Goal: Information Seeking & Learning: Understand process/instructions

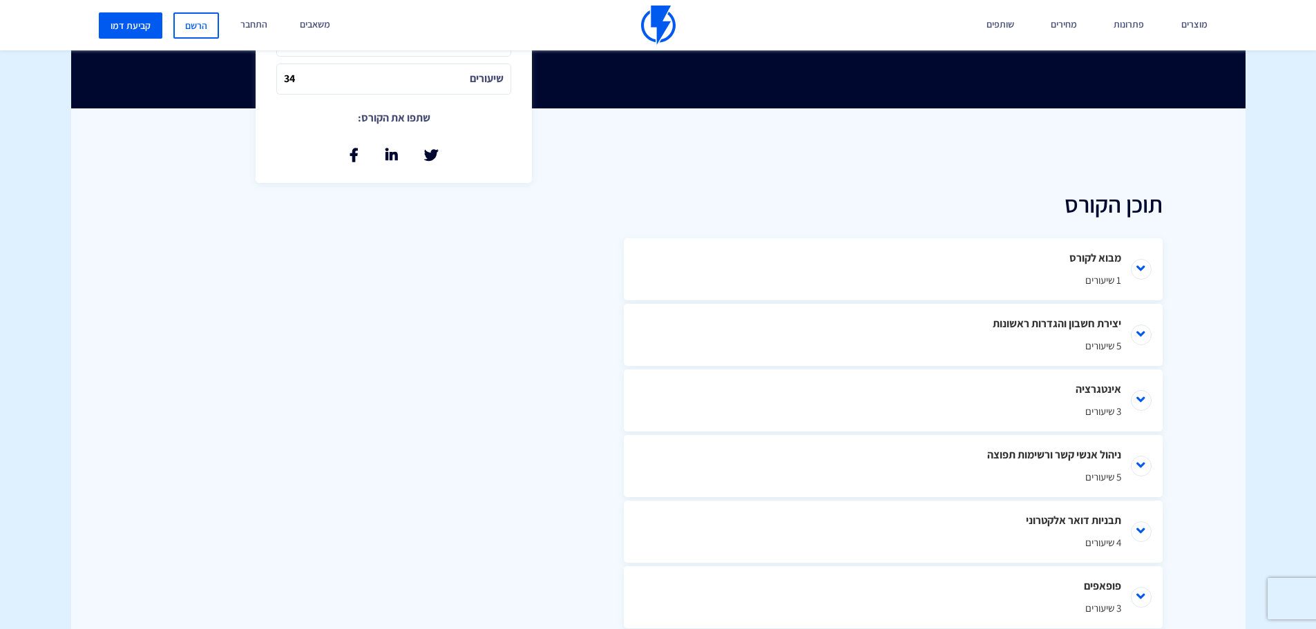
scroll to position [552, 0]
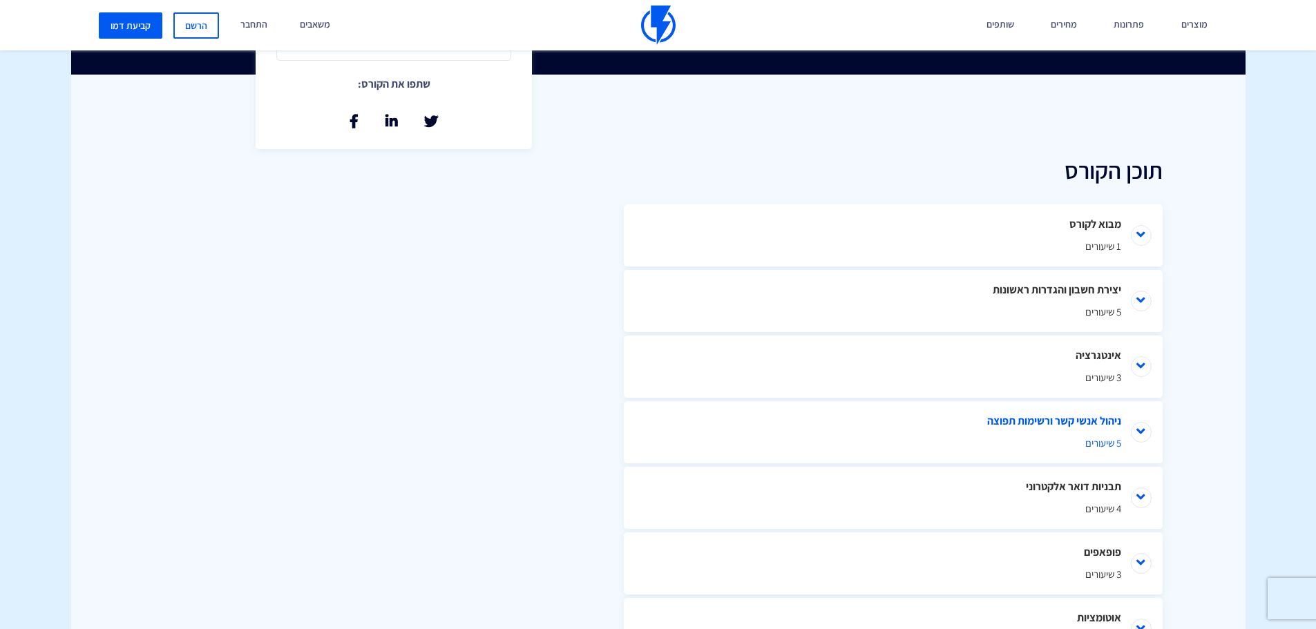
click at [1133, 432] on li "ניהול אנשי קשר ורשימות תפוצה 5 שיעורים" at bounding box center [893, 432] width 539 height 62
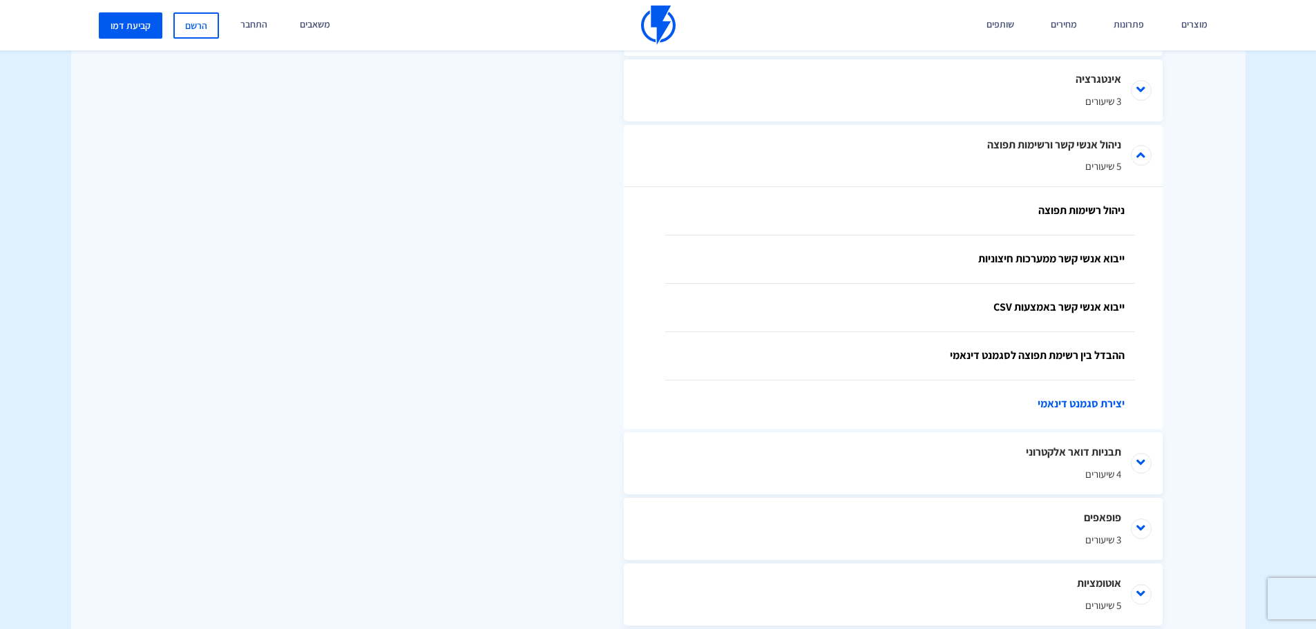
scroll to position [760, 0]
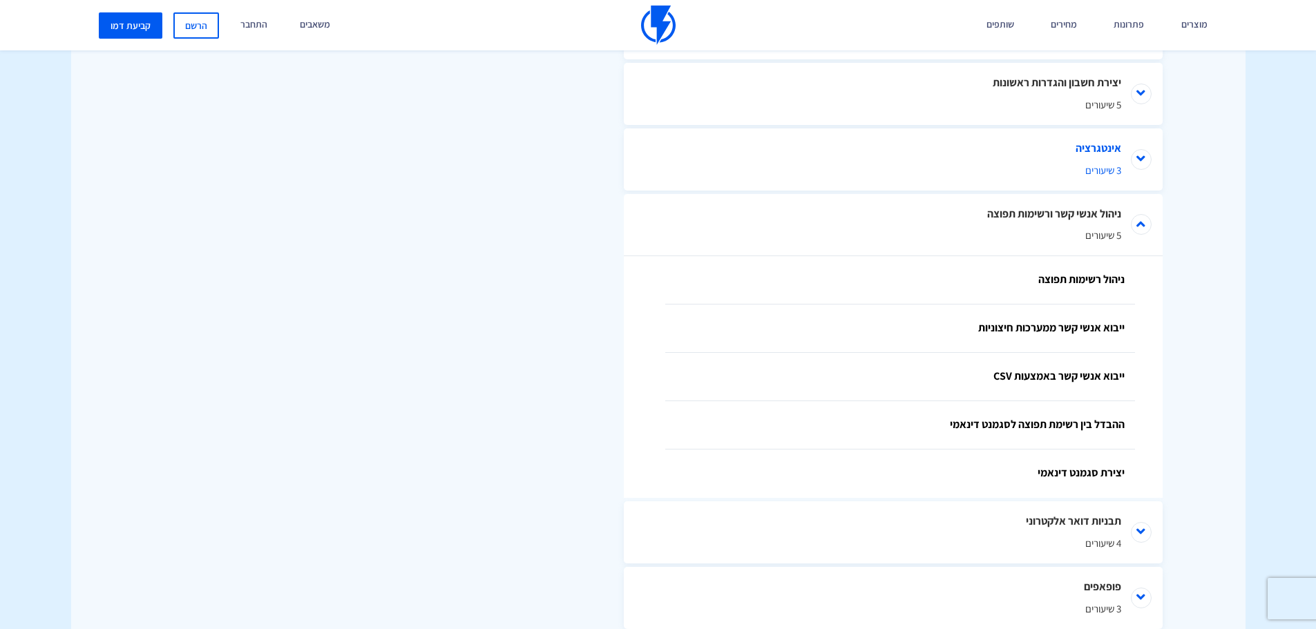
click at [1142, 144] on li "אינטגרציה 3 שיעורים" at bounding box center [893, 159] width 539 height 62
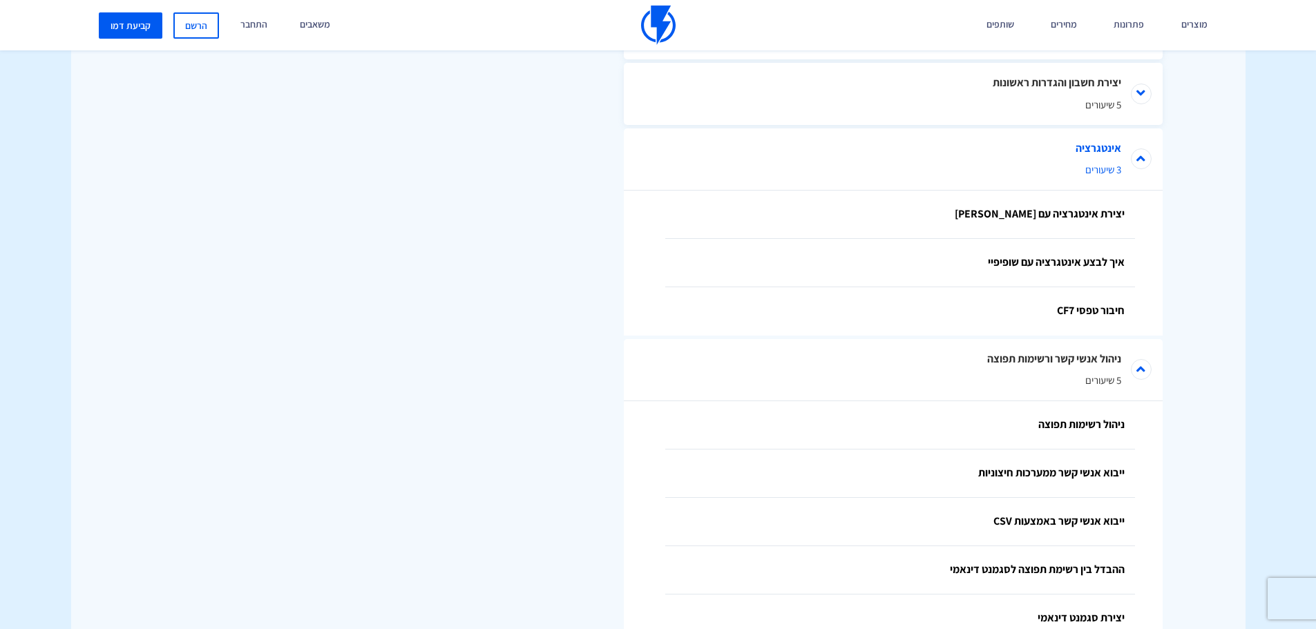
click at [1142, 144] on li "אינטגרציה 3 שיעורים" at bounding box center [893, 159] width 539 height 62
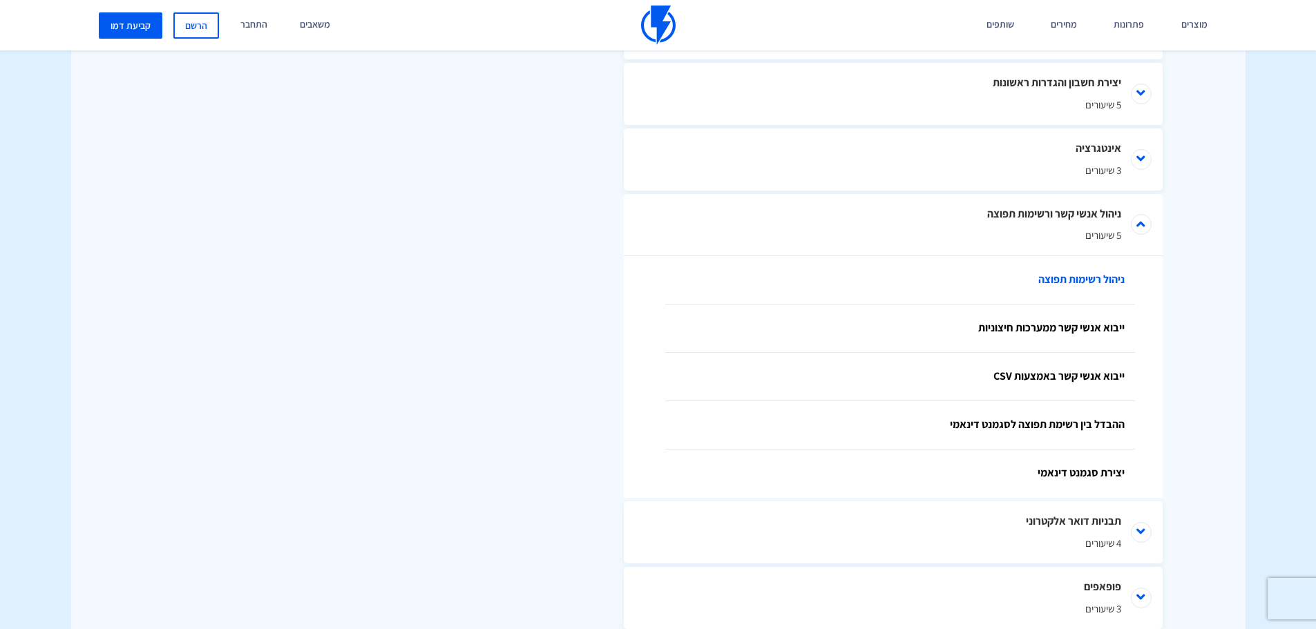
click at [1099, 281] on link "ניהול רשימות תפוצה" at bounding box center [900, 280] width 470 height 48
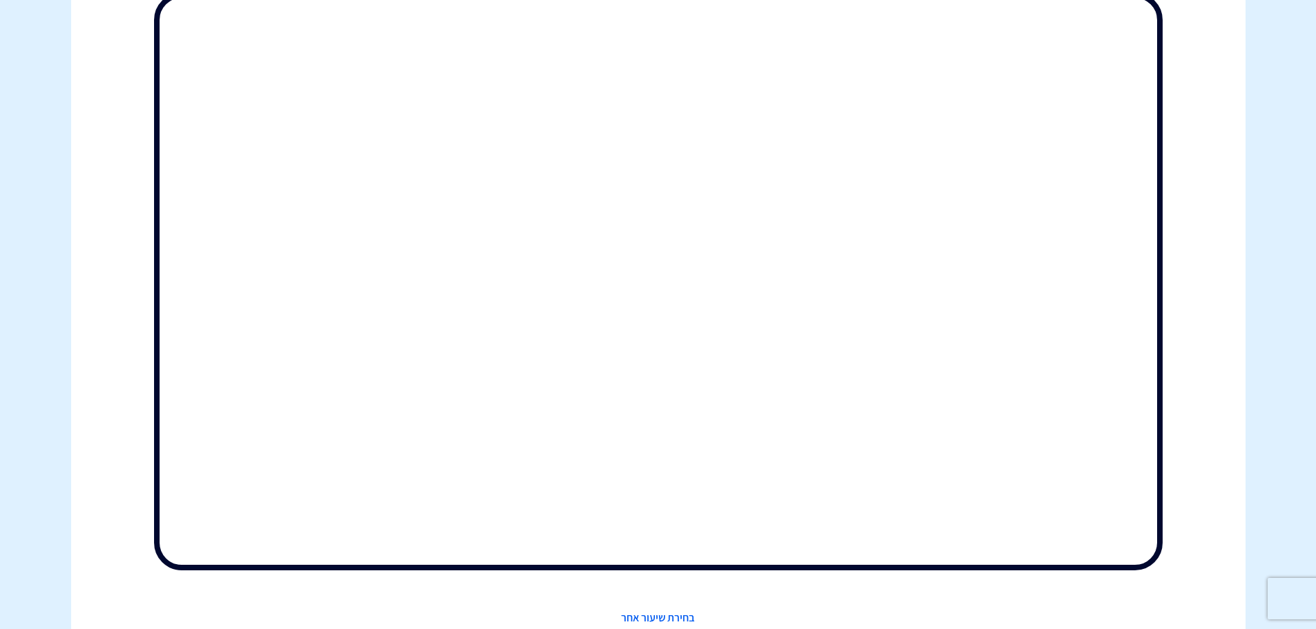
drag, startPoint x: 59, startPoint y: 357, endPoint x: 146, endPoint y: 413, distance: 103.4
click at [59, 357] on body "מוצרים שיווק אוטומטי הפכו את השיווק לאוטומטי דיוור אלקטרוני שלחו את המסר הנכון …" at bounding box center [658, 333] width 1316 height 1495
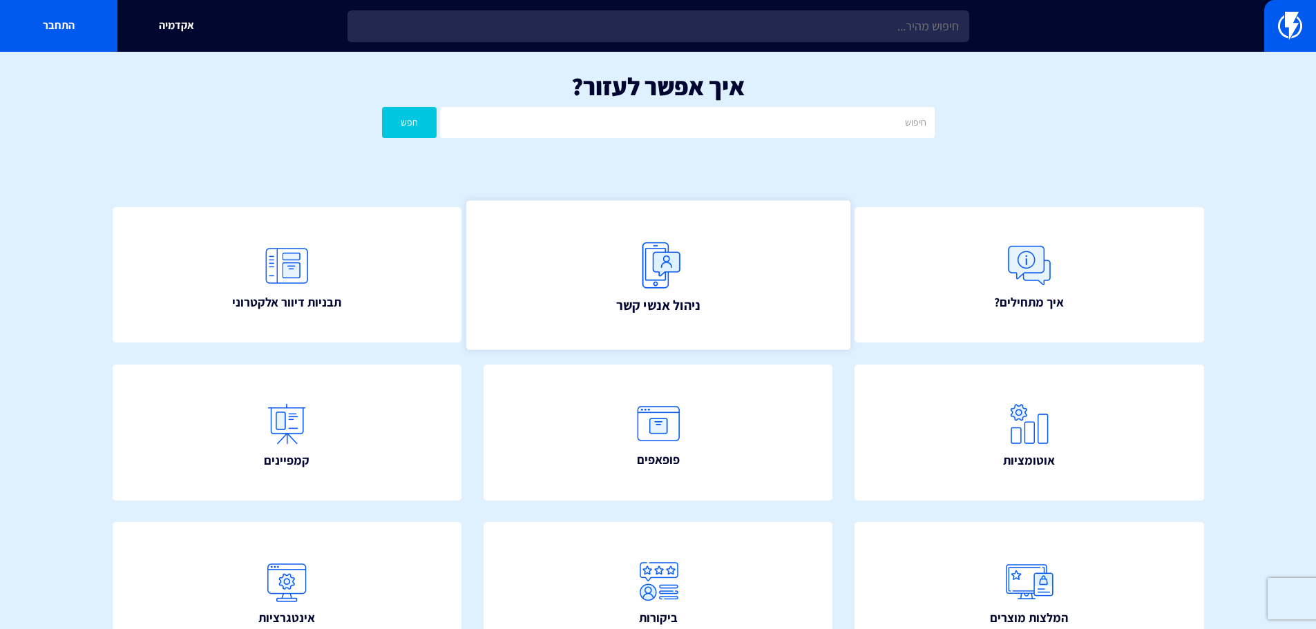
click at [605, 273] on link "ניהול אנשי קשר" at bounding box center [657, 274] width 384 height 149
click at [656, 307] on span "ניהול אנשי קשר" at bounding box center [657, 305] width 84 height 19
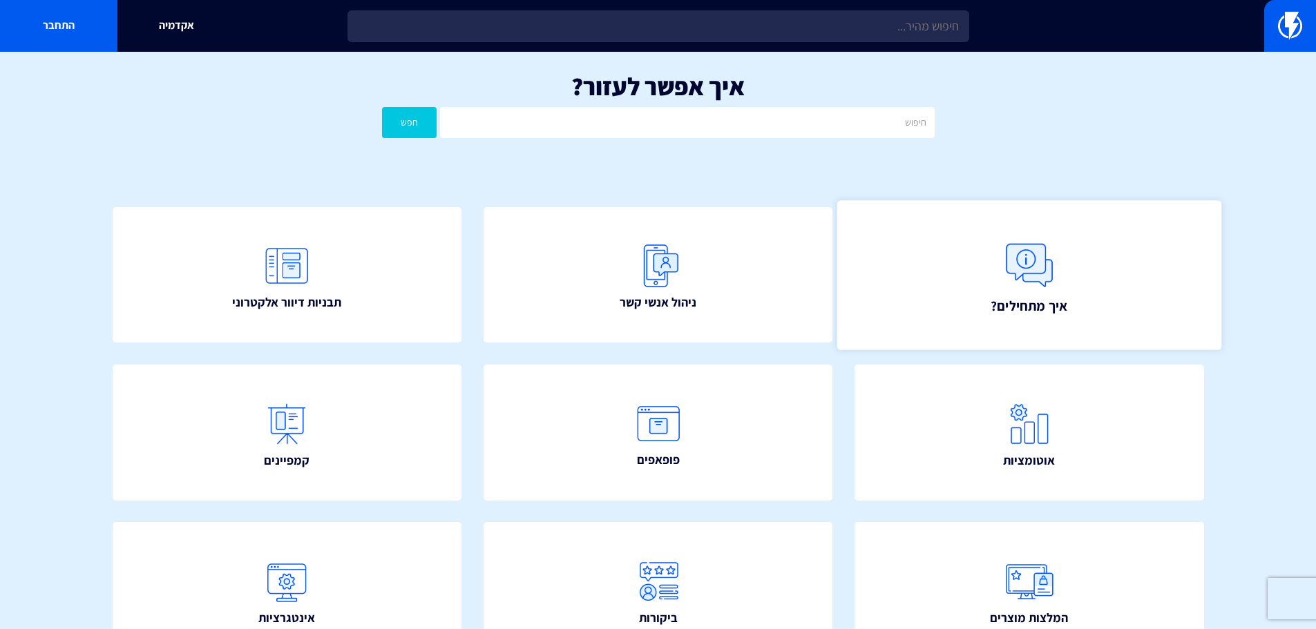
click at [1199, 277] on link "איך מתחילים?" at bounding box center [1029, 274] width 384 height 149
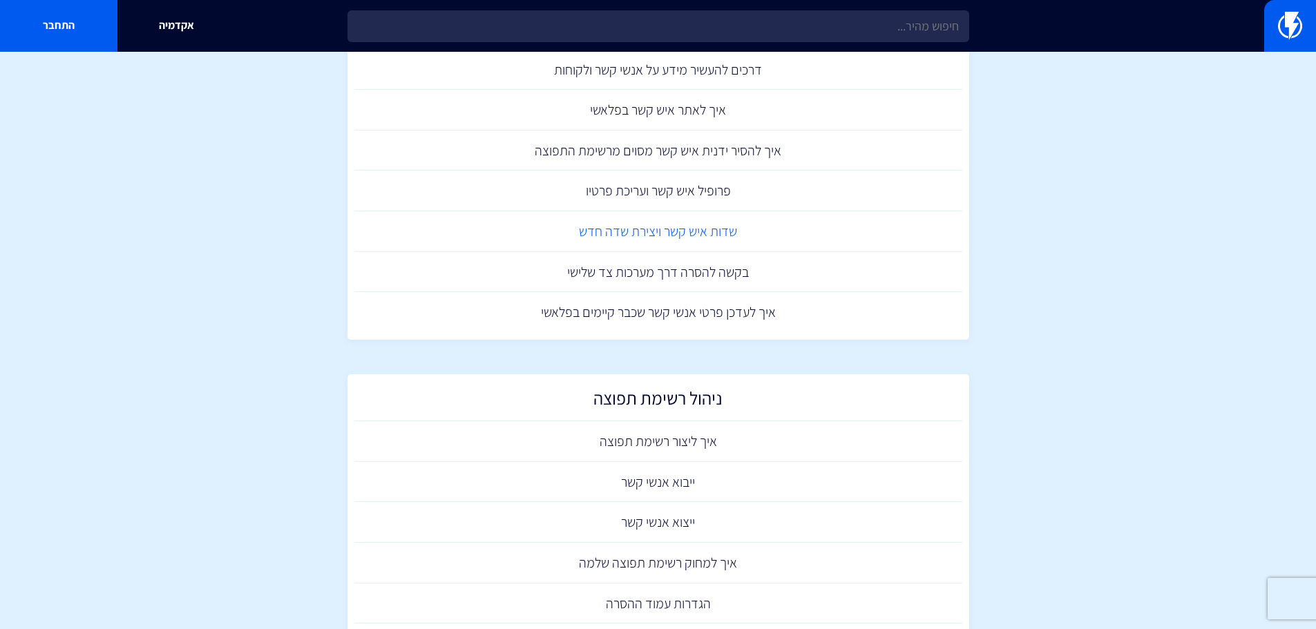
scroll to position [276, 0]
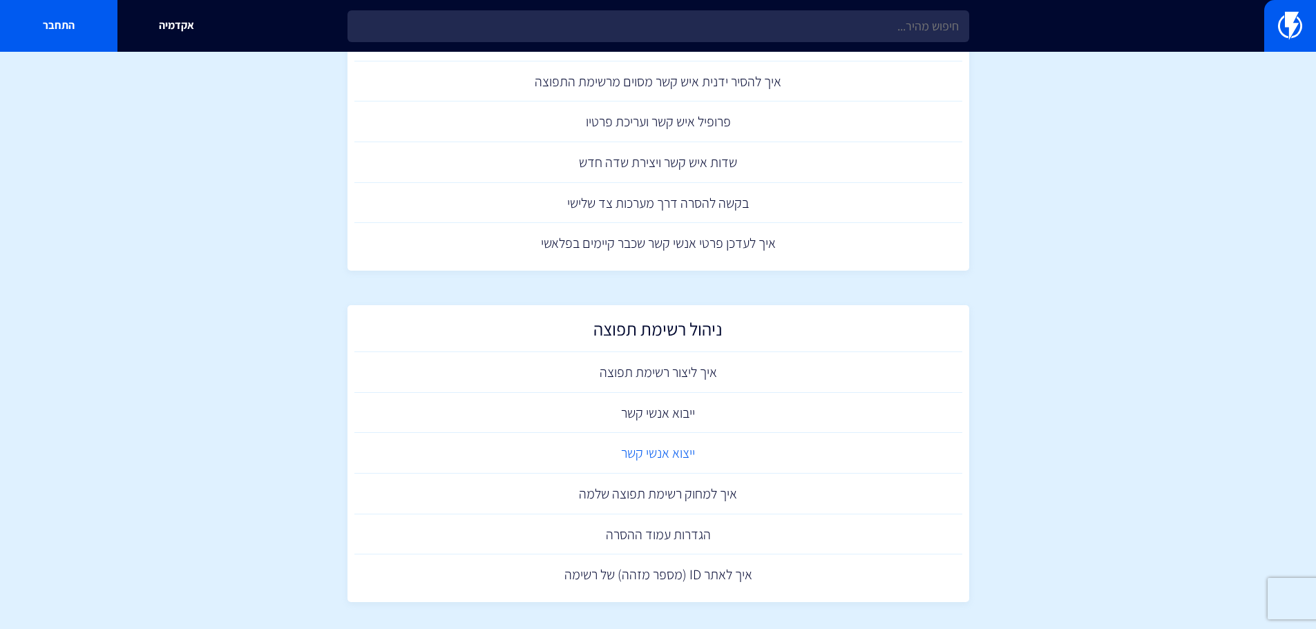
click at [672, 456] on link "ייצוא אנשי קשר" at bounding box center [658, 453] width 608 height 41
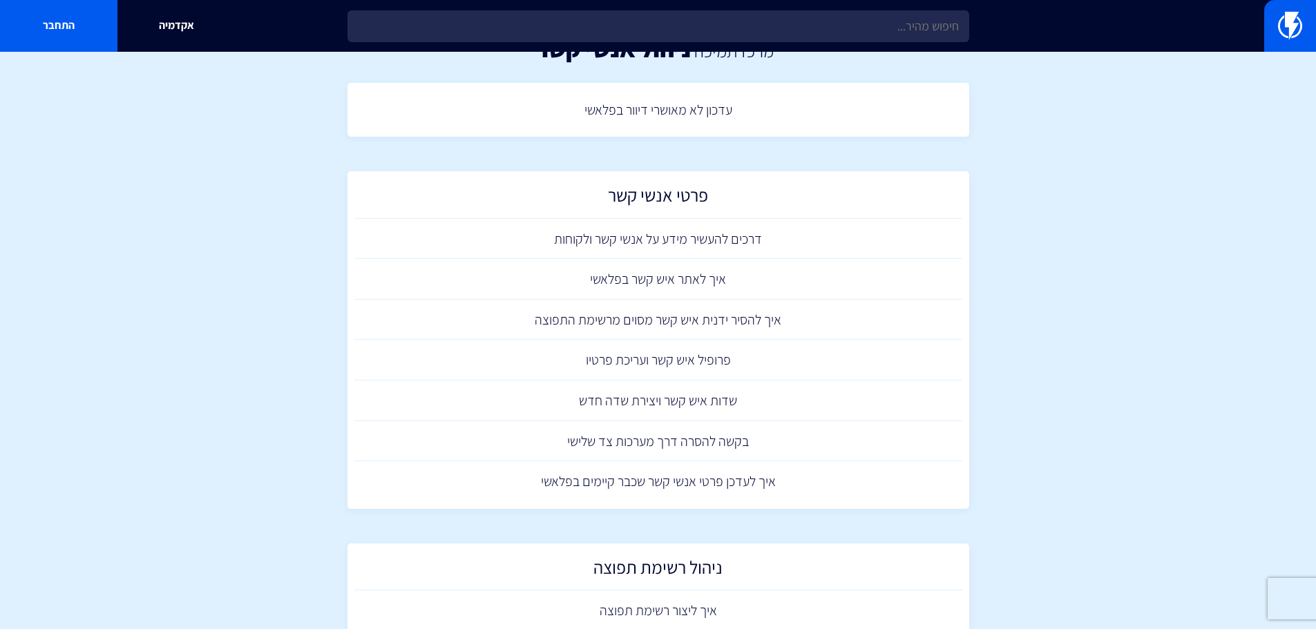
scroll to position [0, 0]
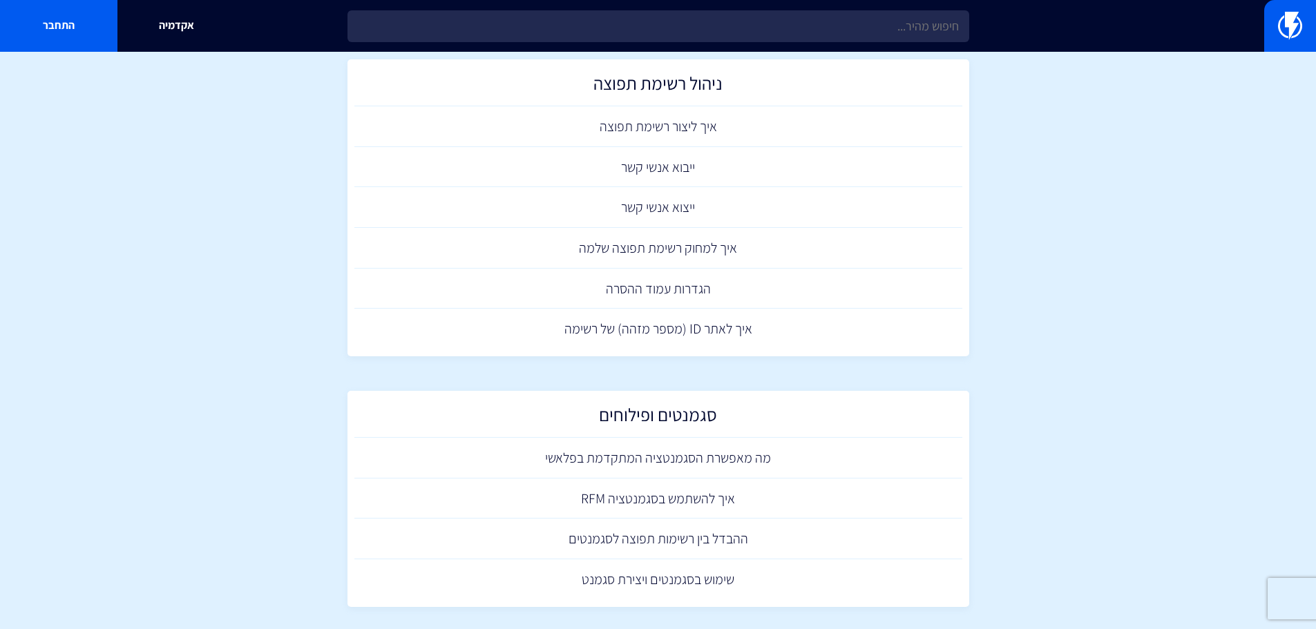
scroll to position [535, 0]
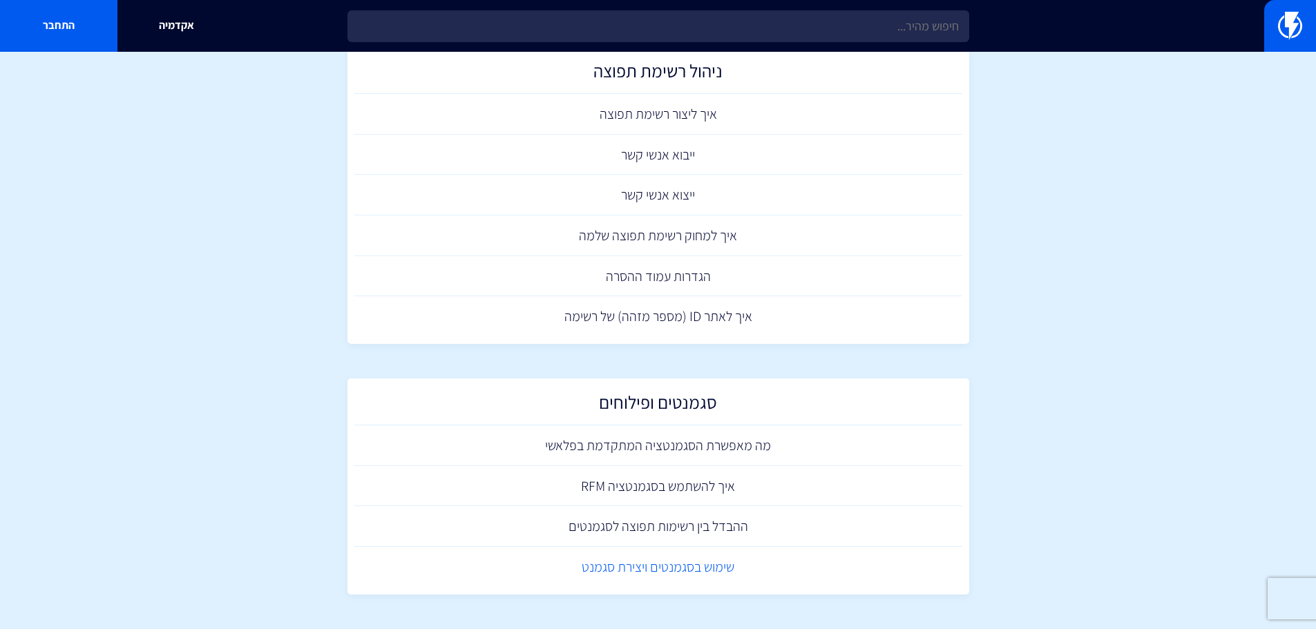
click at [615, 566] on link "שימוש בסגמנטים ויצירת סגמנט" at bounding box center [658, 567] width 608 height 41
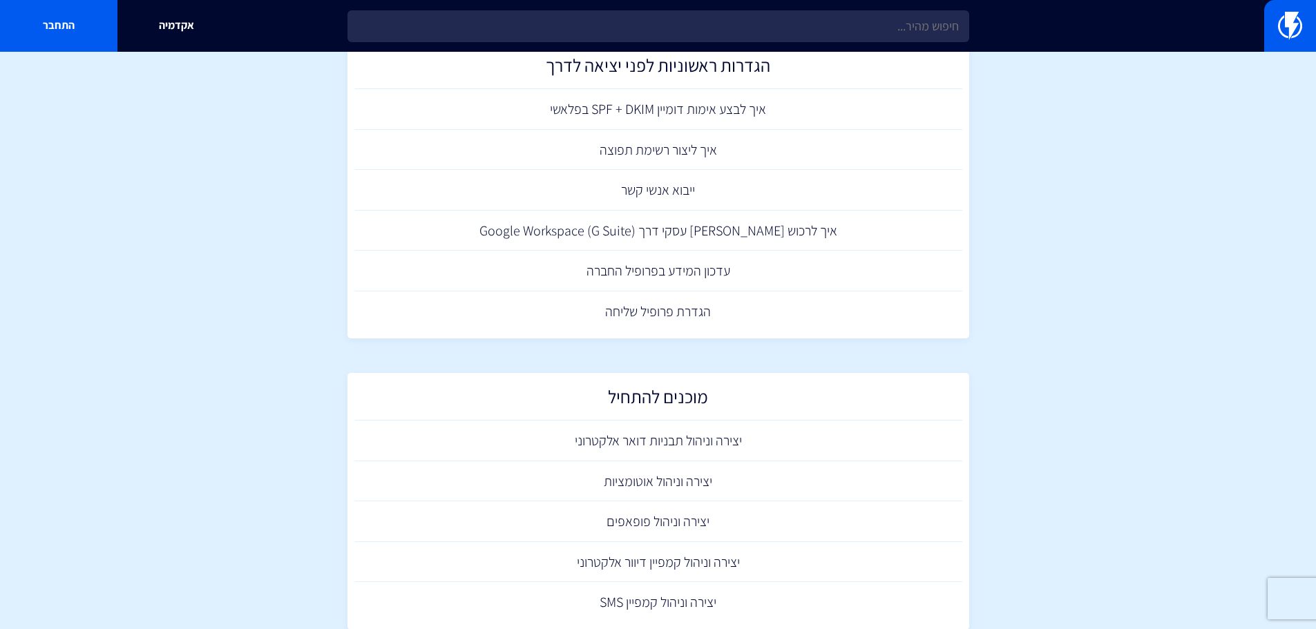
scroll to position [696, 0]
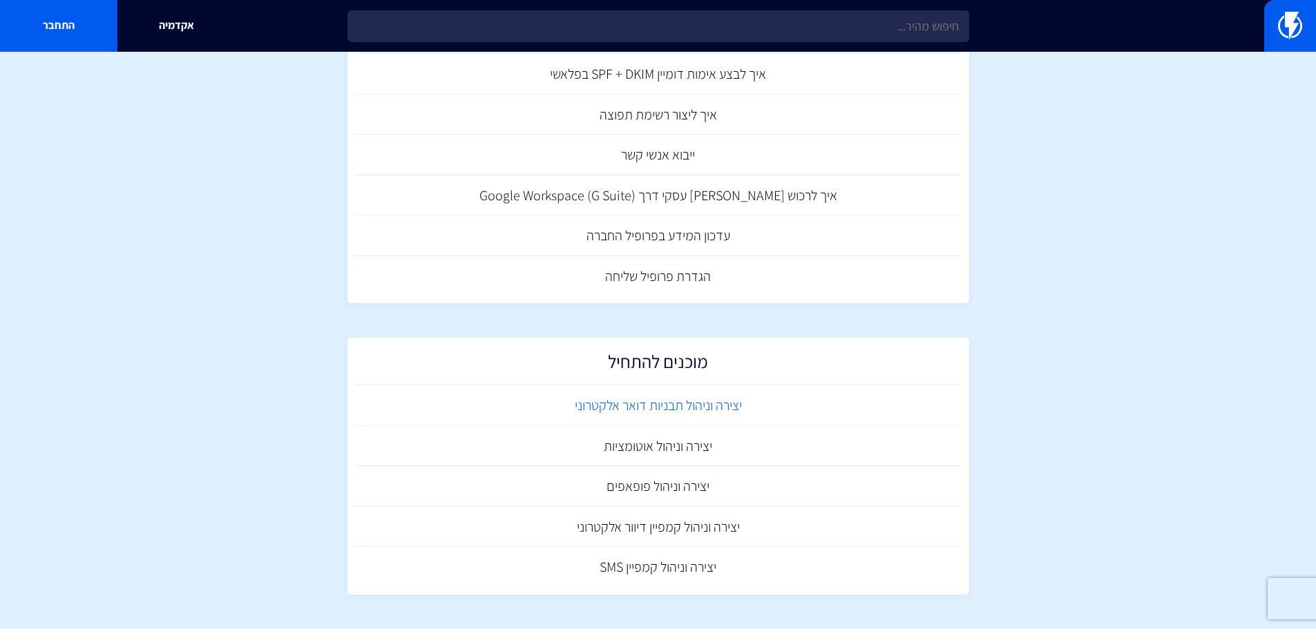
click at [610, 401] on link "יצירה וניהול תבניות דואר אלקטרוני" at bounding box center [658, 405] width 608 height 41
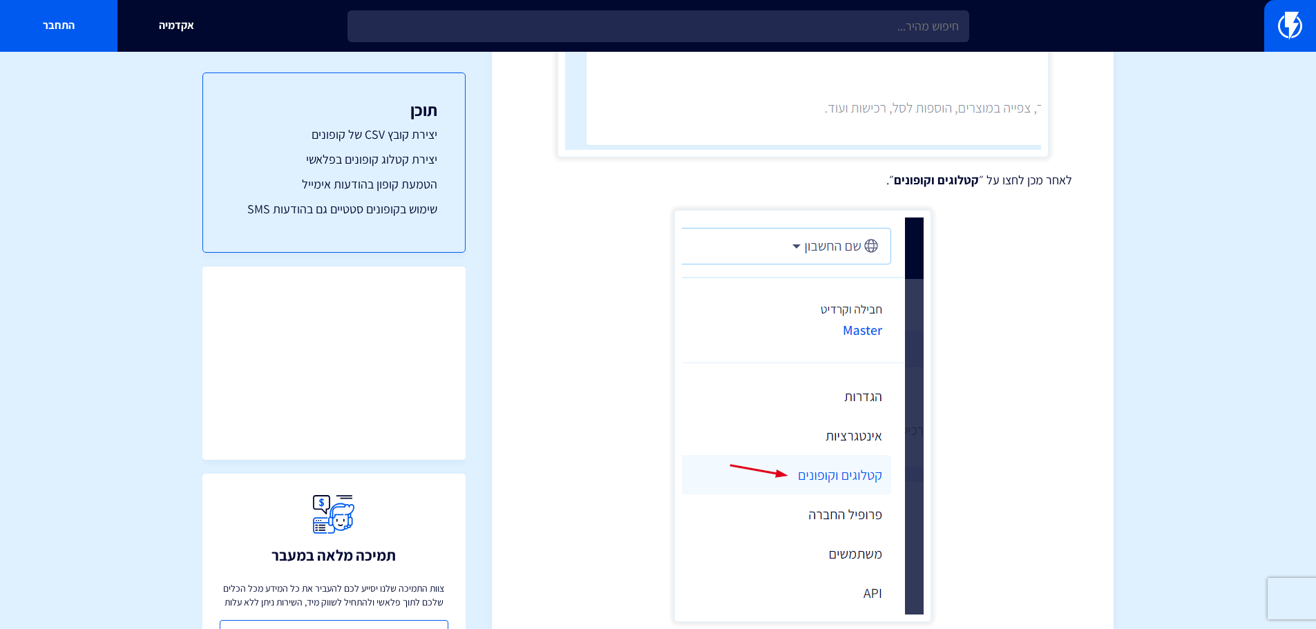
scroll to position [1865, 0]
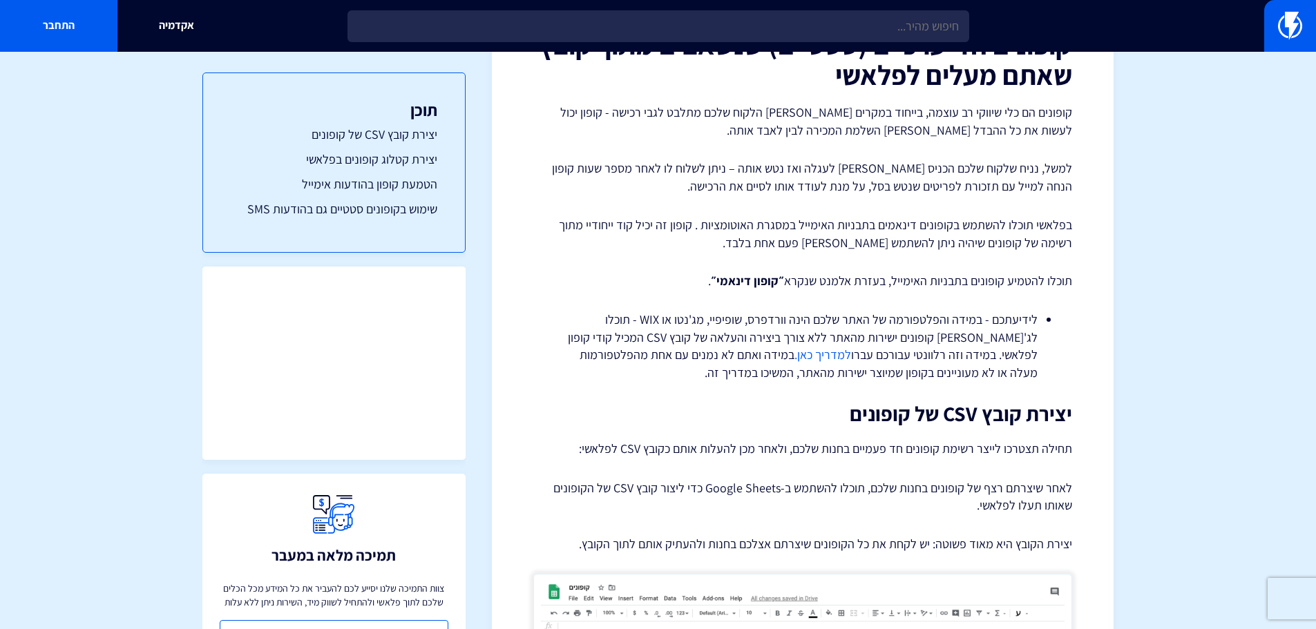
scroll to position [138, 0]
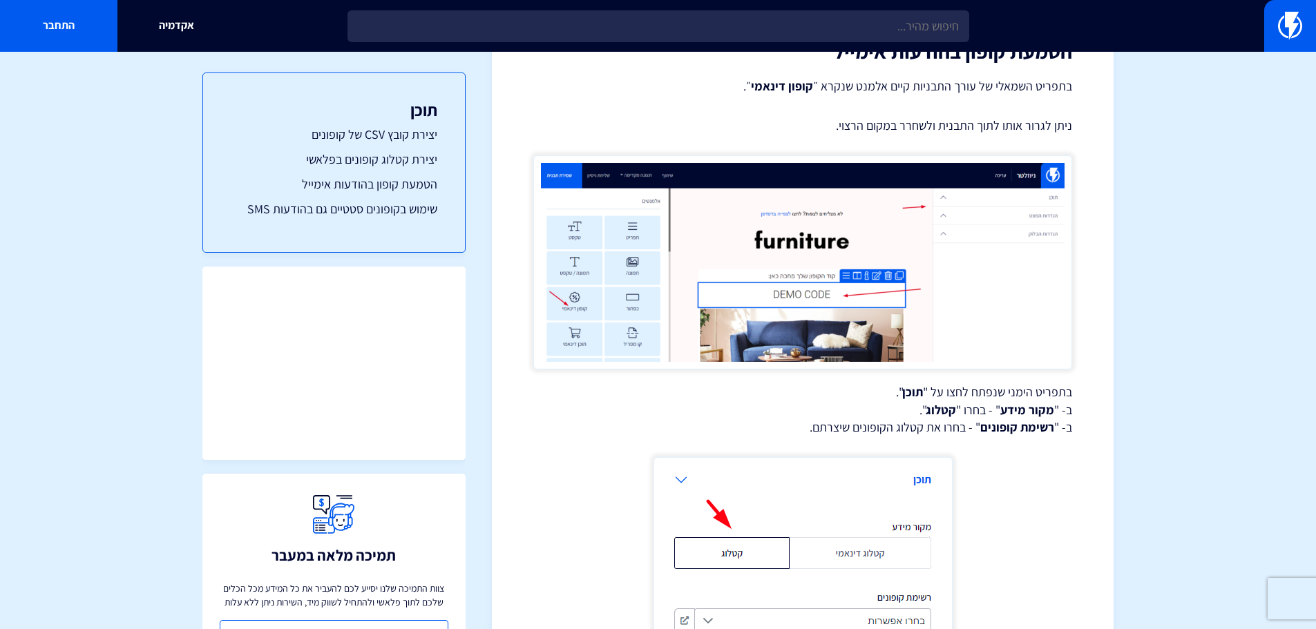
scroll to position [3729, 0]
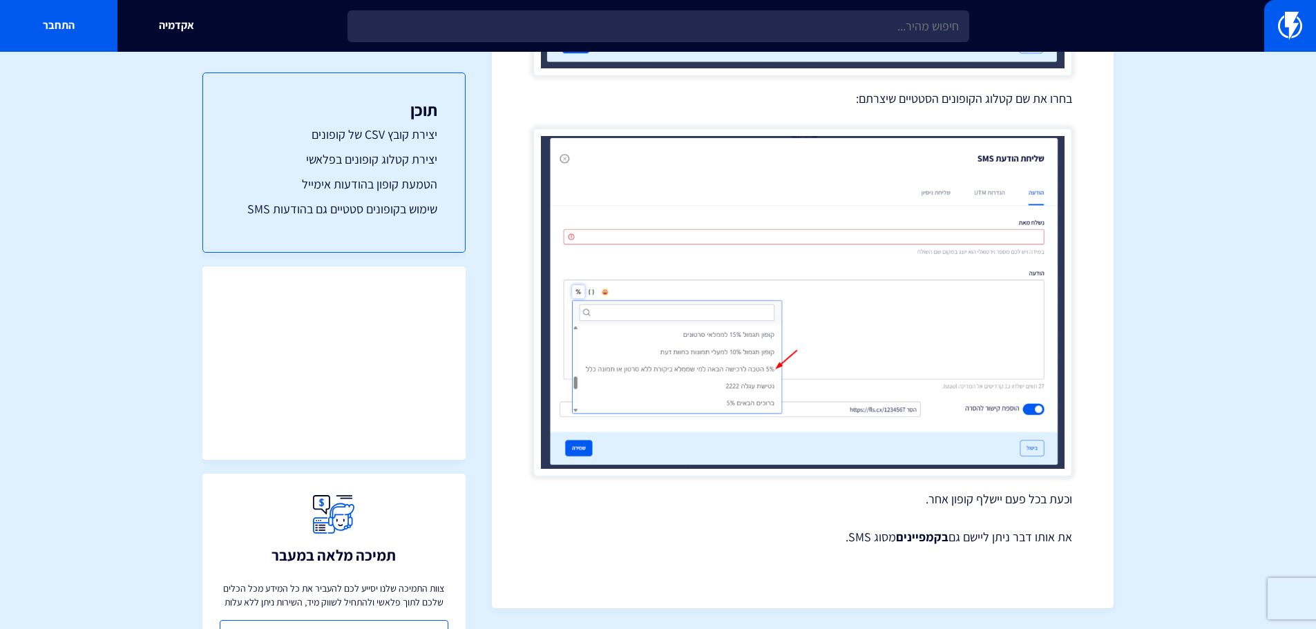
drag, startPoint x: 1246, startPoint y: 452, endPoint x: 1254, endPoint y: 206, distance: 245.3
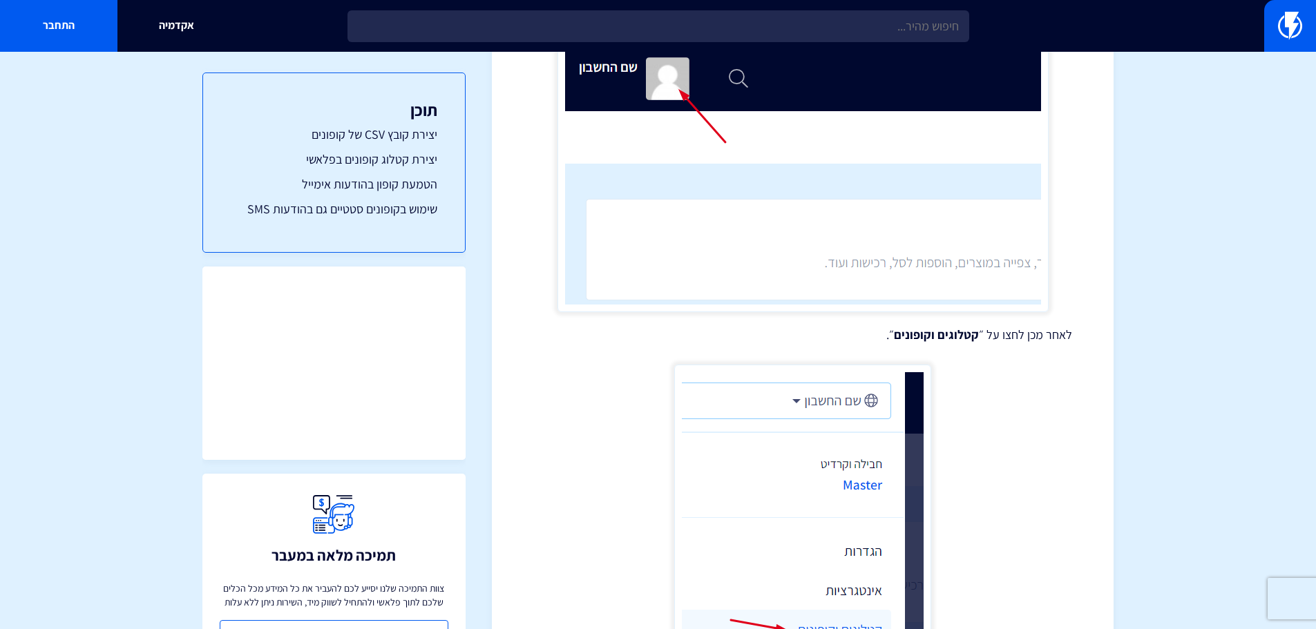
scroll to position [0, 0]
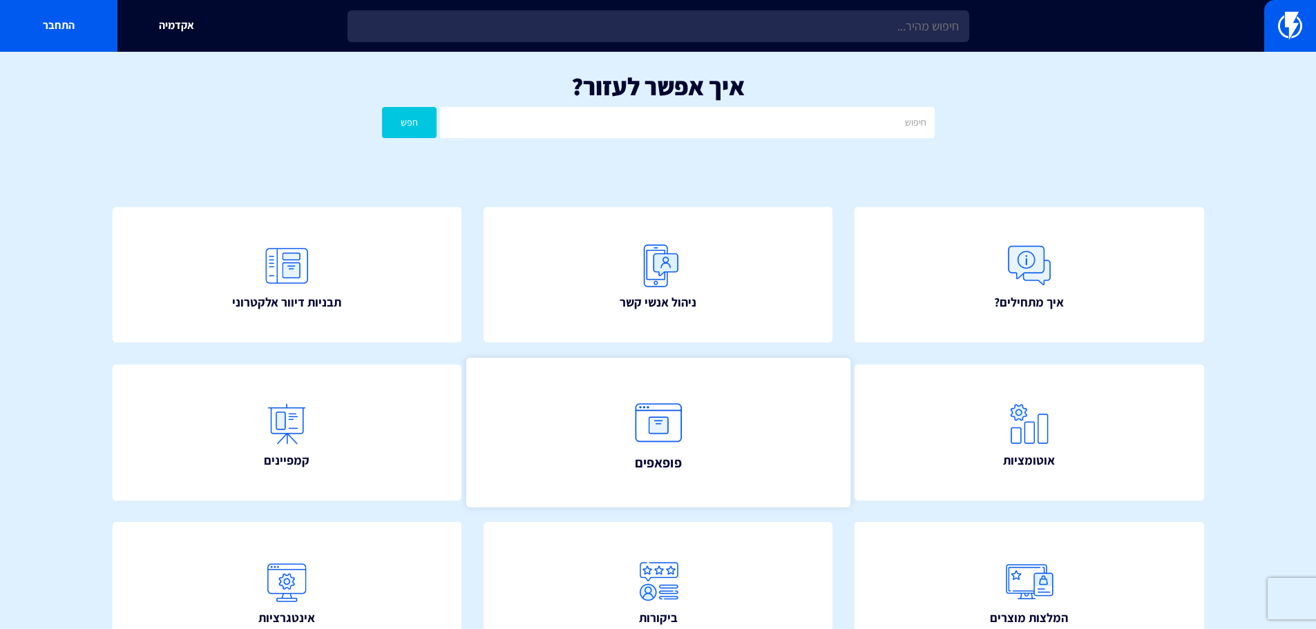
click at [713, 479] on link "פופאפים" at bounding box center [657, 432] width 384 height 149
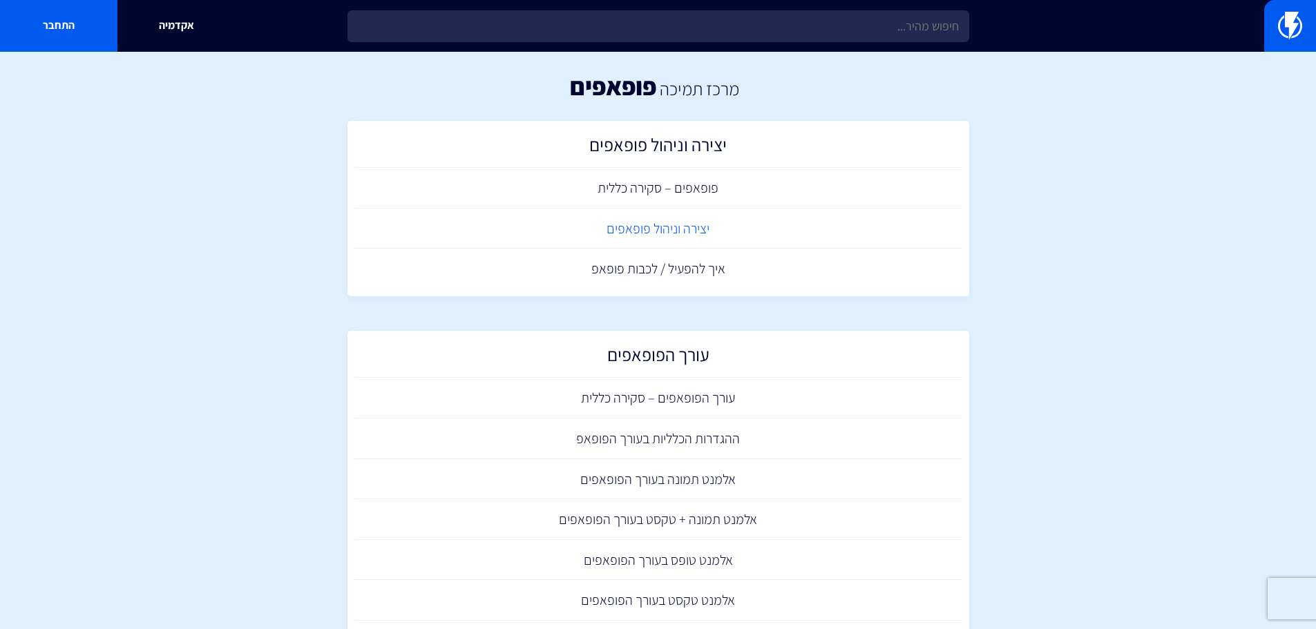
click at [626, 221] on link "יצירה וניהול פופאפים" at bounding box center [658, 229] width 608 height 41
